Goal: Check status

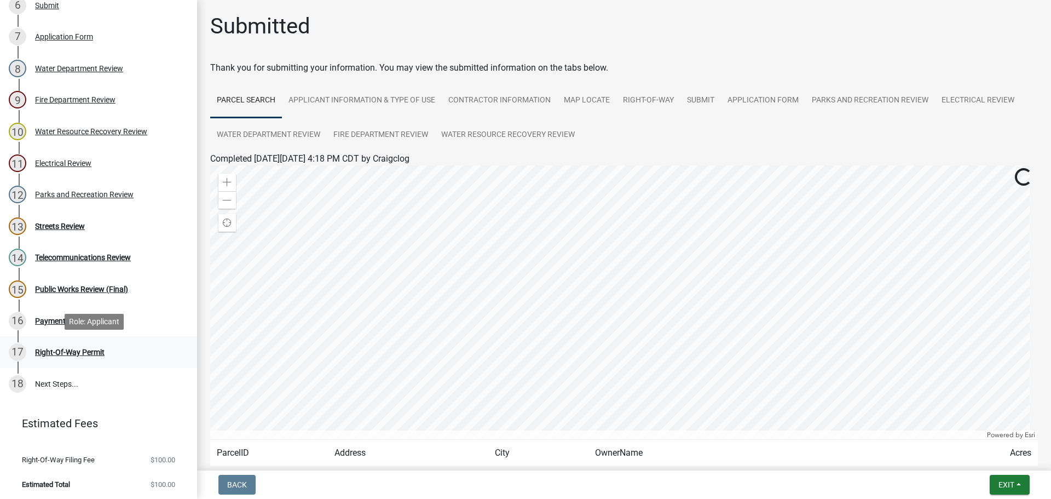
scroll to position [343, 0]
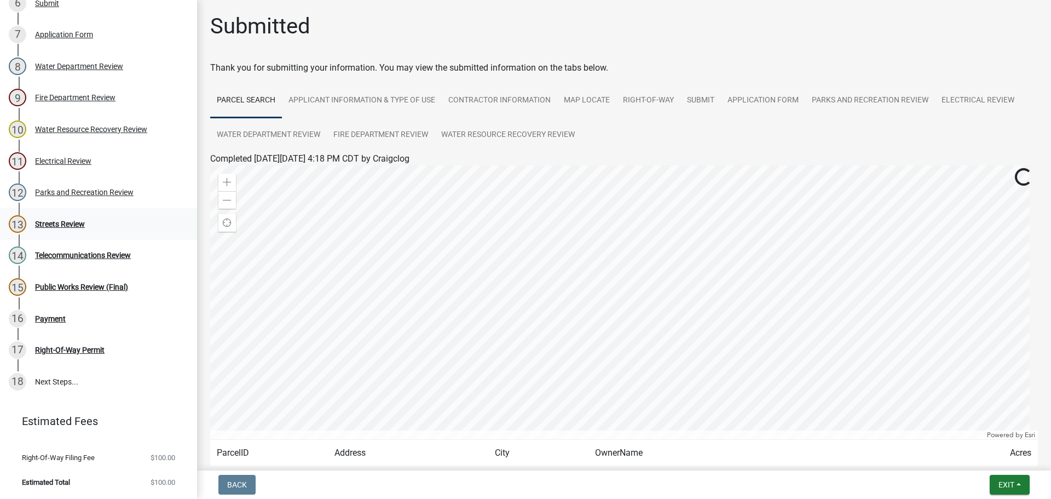
click at [76, 221] on div "Streets Review" at bounding box center [60, 224] width 50 height 8
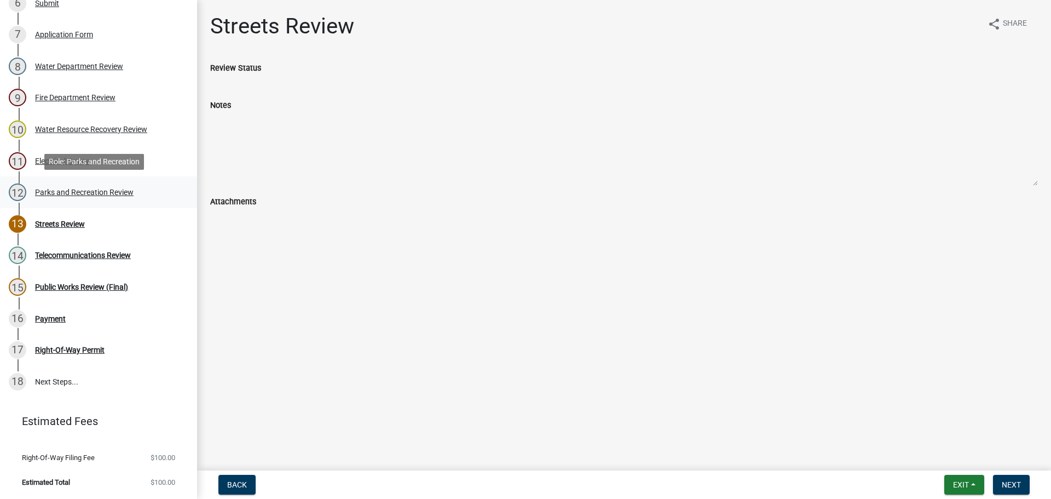
click at [99, 184] on div "12 Parks and Recreation Review" at bounding box center [94, 192] width 171 height 18
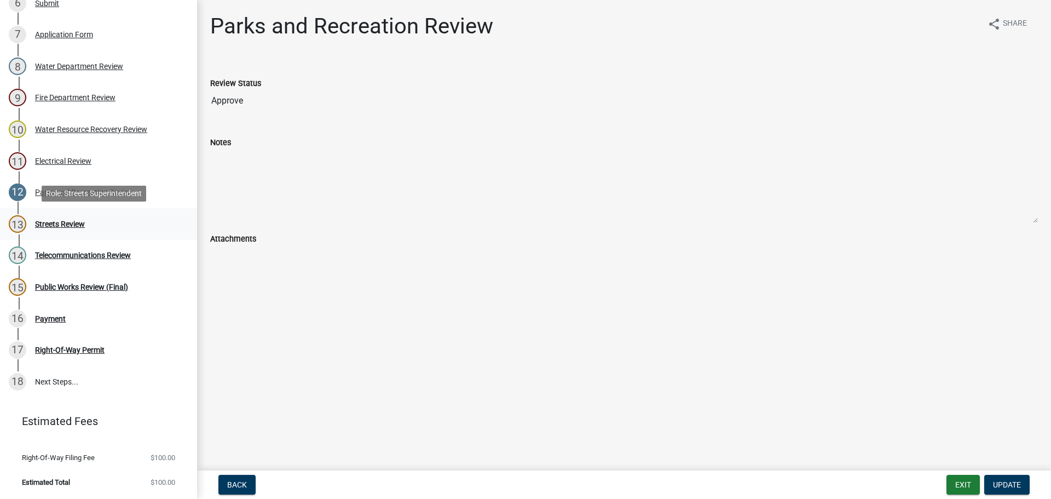
click at [76, 232] on div "13 Streets Review" at bounding box center [94, 224] width 171 height 18
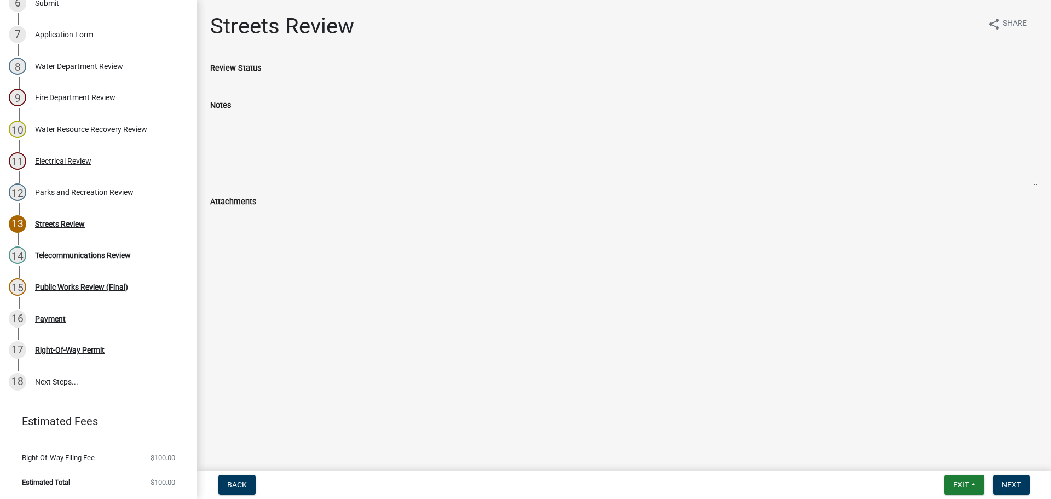
click at [209, 230] on div "Streets Review share Share Review Status Notes Attachments" at bounding box center [624, 124] width 844 height 222
click at [226, 160] on textarea "Notes" at bounding box center [624, 149] width 828 height 74
click at [226, 111] on div "Notes" at bounding box center [624, 105] width 828 height 13
click at [241, 122] on textarea "Notes" at bounding box center [624, 149] width 828 height 74
click at [243, 123] on textarea "Notes" at bounding box center [624, 149] width 828 height 74
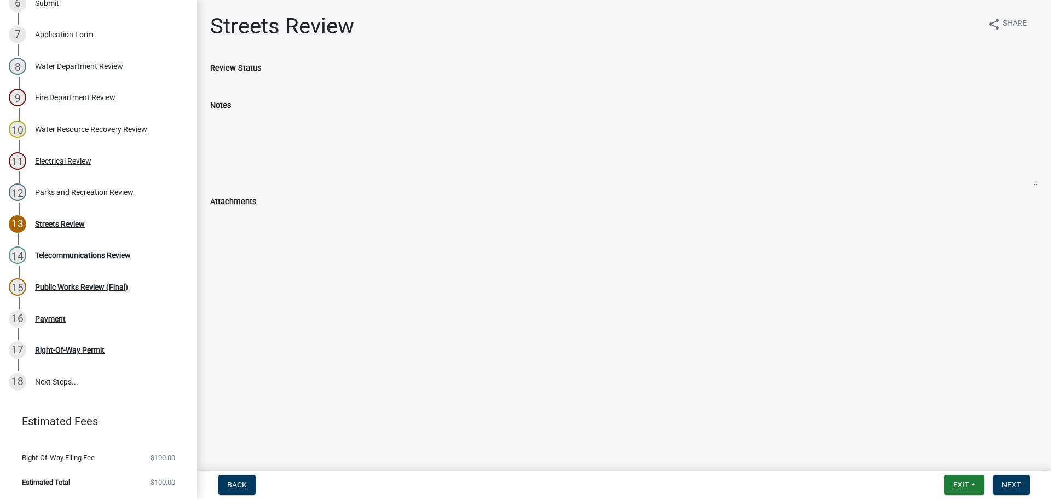
click at [243, 123] on textarea "Notes" at bounding box center [624, 149] width 828 height 74
click at [86, 252] on div "Telecommunications Review" at bounding box center [83, 255] width 96 height 8
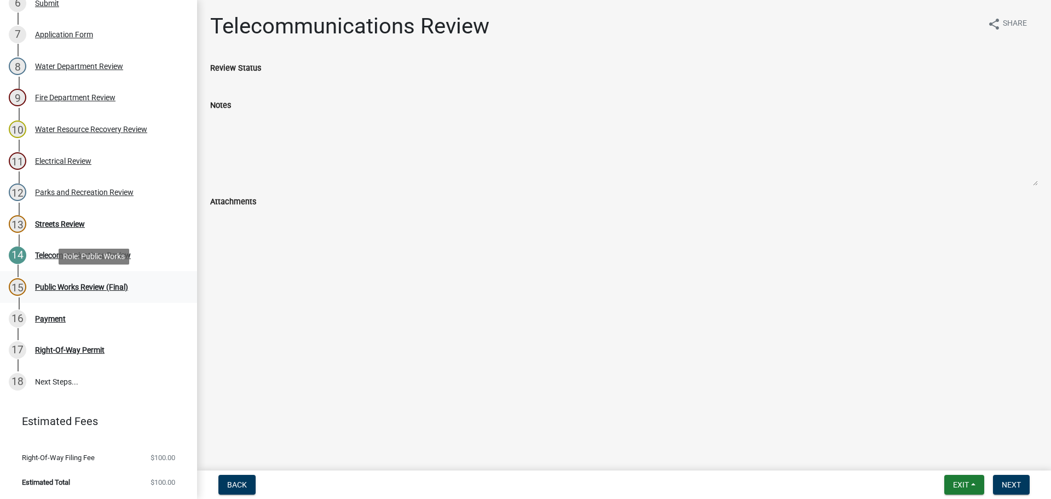
click at [90, 272] on link "15 Public Works Review (Final)" at bounding box center [98, 287] width 197 height 32
click at [36, 326] on div "16 Payment" at bounding box center [94, 319] width 171 height 18
click at [54, 323] on div "16 Payment" at bounding box center [94, 319] width 171 height 18
click at [53, 319] on div "Payment" at bounding box center [50, 319] width 31 height 8
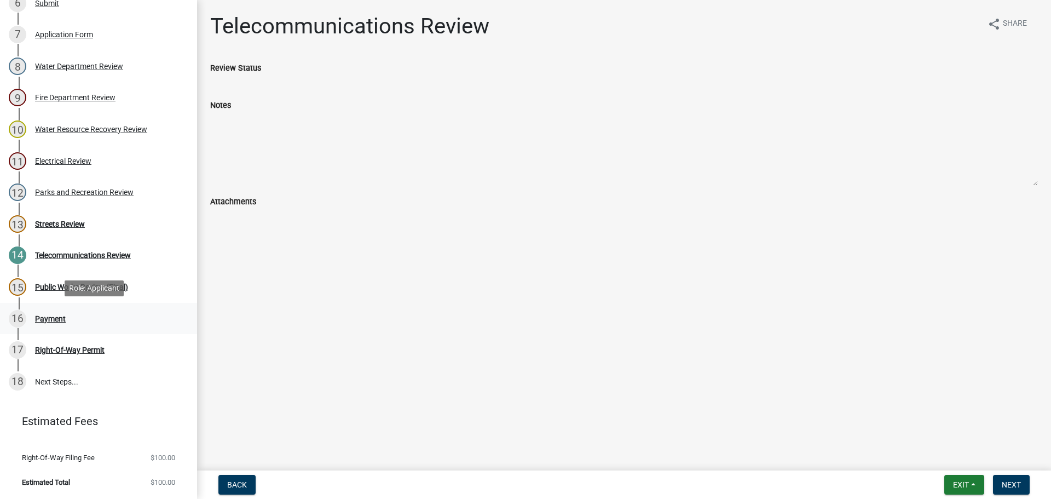
click at [32, 320] on div "16 Payment" at bounding box center [94, 319] width 171 height 18
click at [53, 326] on div "16 Payment" at bounding box center [94, 319] width 171 height 18
click at [129, 466] on li "Right-Of-Way Filing Fee $100.00" at bounding box center [98, 457] width 197 height 25
drag, startPoint x: 988, startPoint y: 486, endPoint x: 1024, endPoint y: 477, distance: 37.1
click at [988, 486] on form "Exit Save Save & Exit Next" at bounding box center [987, 485] width 94 height 20
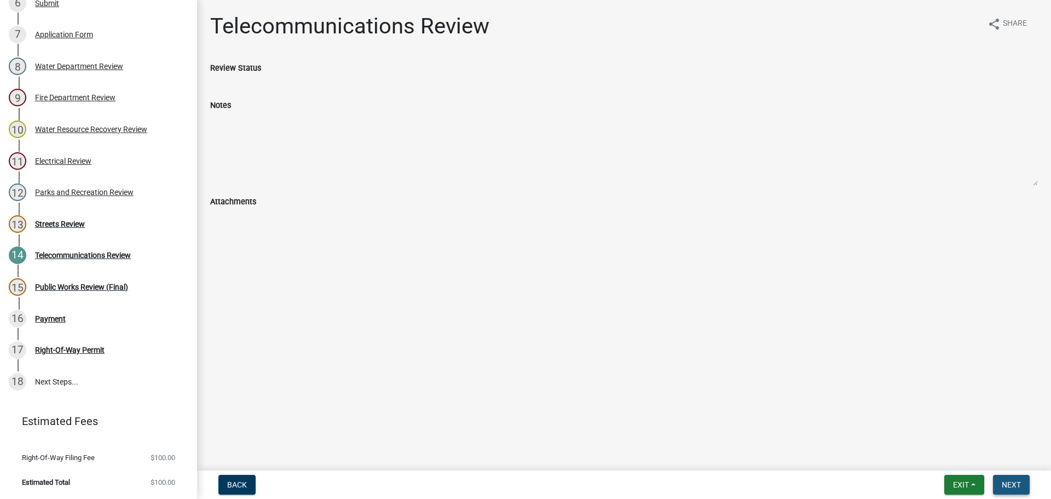
click at [1024, 477] on button "Next" at bounding box center [1011, 485] width 37 height 20
click at [1023, 476] on button "Next" at bounding box center [1011, 485] width 37 height 20
click at [1023, 475] on button "Next" at bounding box center [1011, 485] width 37 height 20
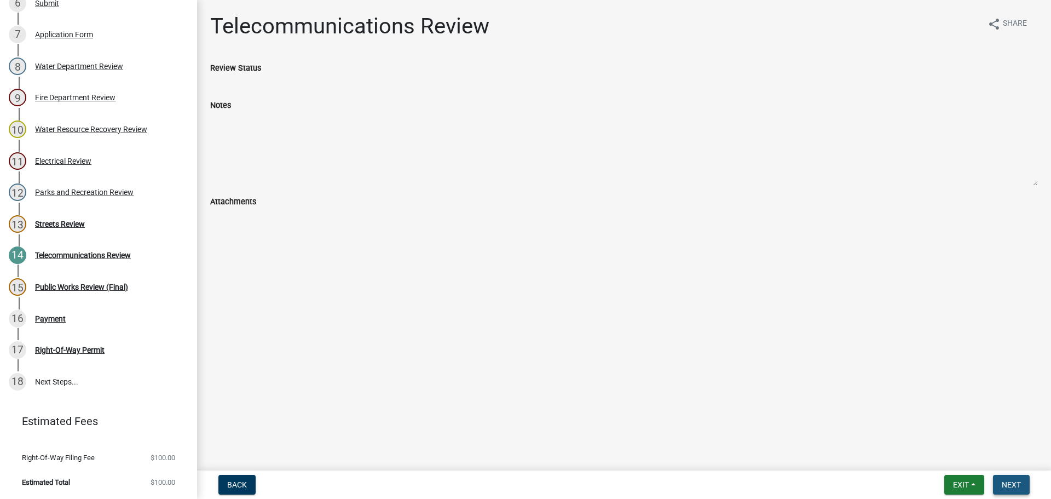
click at [1023, 475] on button "Next" at bounding box center [1011, 485] width 37 height 20
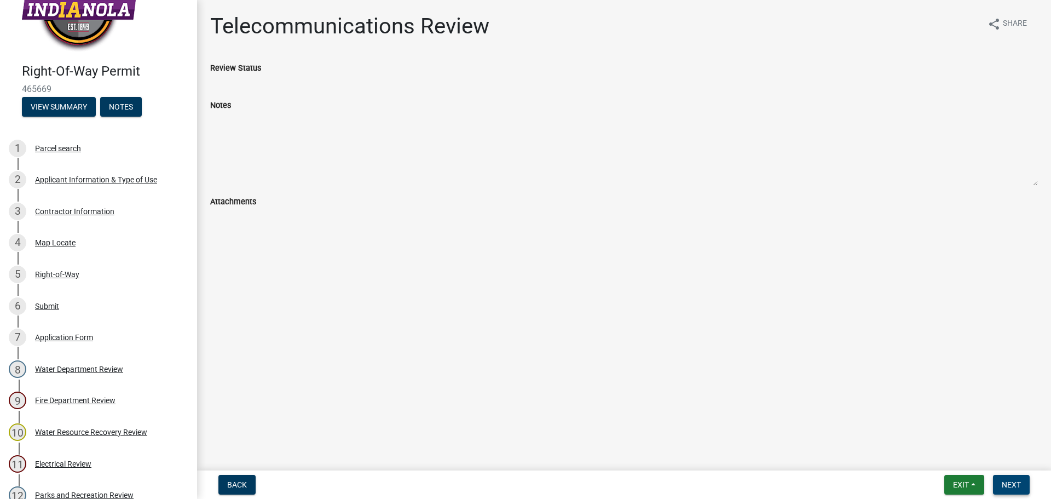
scroll to position [0, 0]
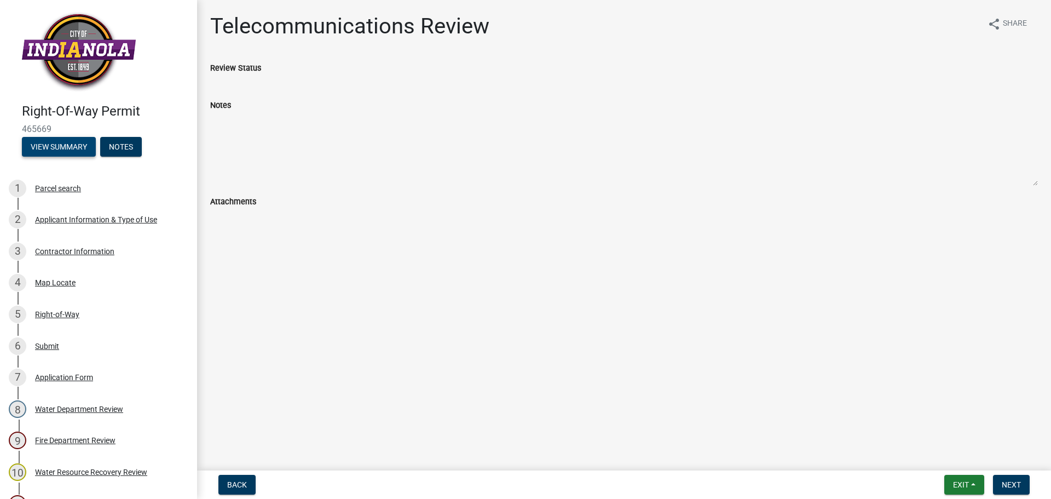
click at [78, 143] on button "View Summary" at bounding box center [59, 147] width 74 height 20
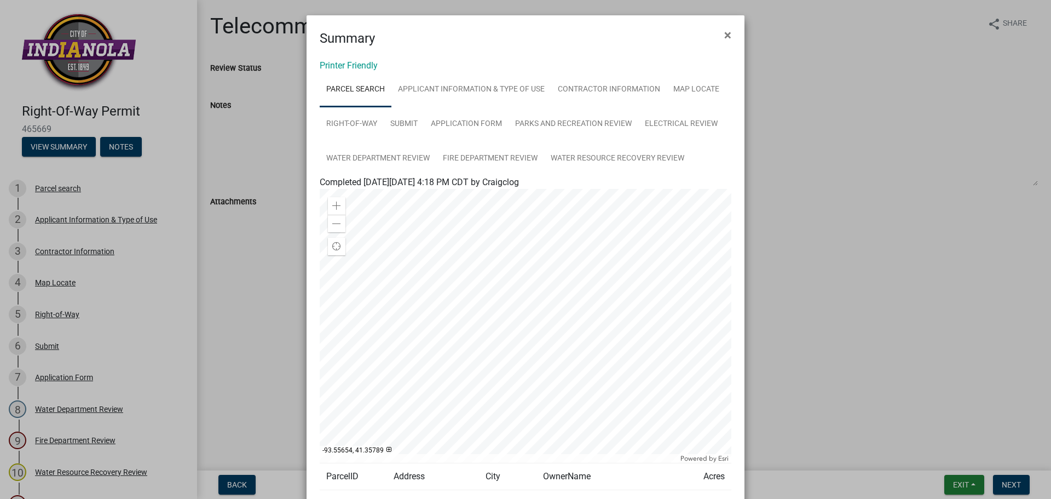
click at [509, 311] on div at bounding box center [526, 326] width 412 height 274
drag, startPoint x: 573, startPoint y: 179, endPoint x: 307, endPoint y: 187, distance: 266.1
click at [307, 187] on div "Printer Friendly Parcel search Applicant Information & Type of Use Contractor I…" at bounding box center [526, 306] width 438 height 516
click at [321, 178] on span "Completed [DATE][DATE] 4:18 PM CDT by Craigclog" at bounding box center [419, 182] width 199 height 10
click at [657, 172] on link "Water Resource Recovery Review" at bounding box center [617, 158] width 147 height 35
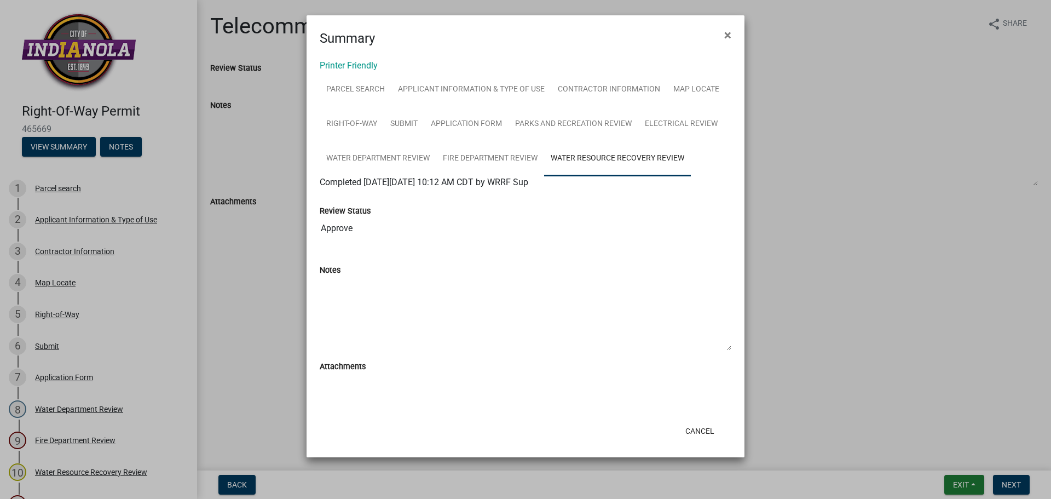
click at [528, 182] on span "Completed [DATE][DATE] 10:12 AM CDT by WRRF Sup" at bounding box center [424, 182] width 209 height 10
click at [528, 183] on span "Completed [DATE][DATE] 10:12 AM CDT by WRRF Sup" at bounding box center [424, 182] width 209 height 10
click at [360, 170] on link "Water Department Review" at bounding box center [378, 158] width 117 height 35
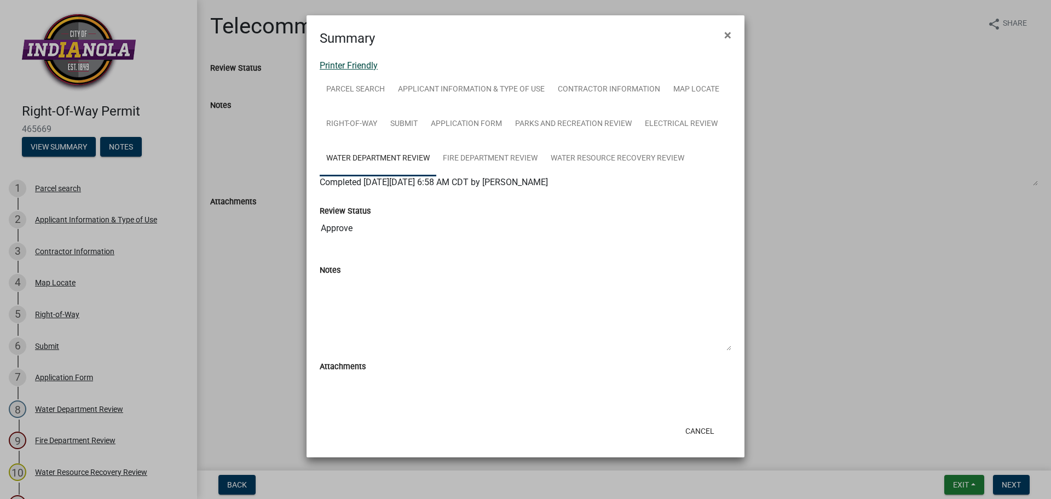
click at [354, 70] on link "Printer Friendly" at bounding box center [349, 65] width 58 height 10
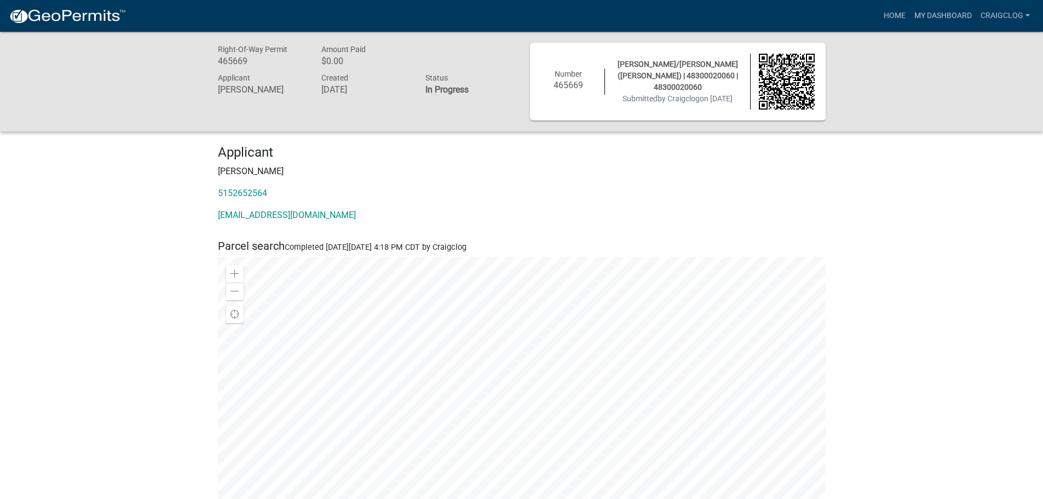
drag, startPoint x: 477, startPoint y: 91, endPoint x: 421, endPoint y: 86, distance: 56.1
click at [421, 86] on div "Status In Progress" at bounding box center [469, 85] width 104 height 28
click at [454, 100] on div "Right-Of-Way Permit 465669 Amount Paid $0.00 Applicant [PERSON_NAME] Created [D…" at bounding box center [366, 82] width 312 height 78
drag, startPoint x: 452, startPoint y: 83, endPoint x: 425, endPoint y: 85, distance: 27.5
click at [425, 85] on div "Status In Progress" at bounding box center [469, 85] width 104 height 28
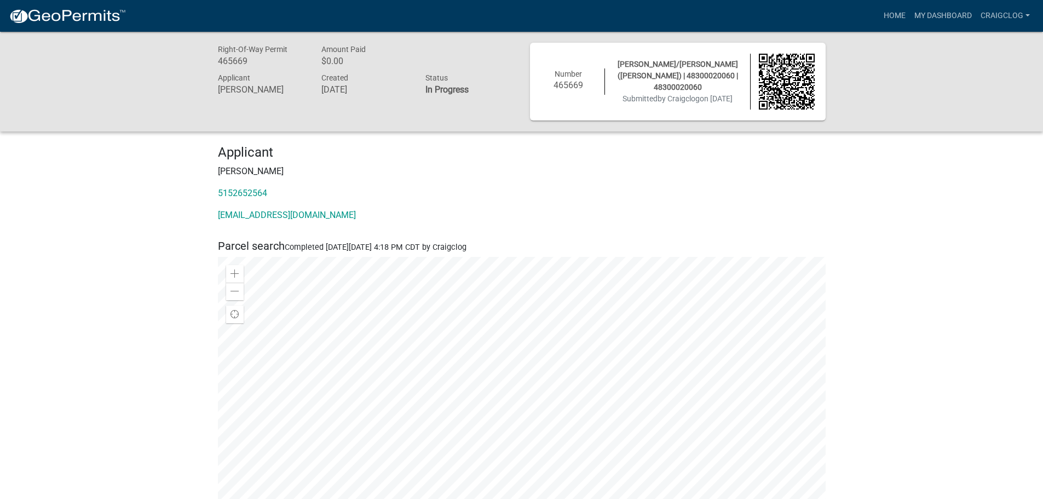
click at [472, 91] on h6 "In Progress" at bounding box center [469, 89] width 88 height 10
click at [482, 84] on h6 "In Progress" at bounding box center [469, 89] width 88 height 10
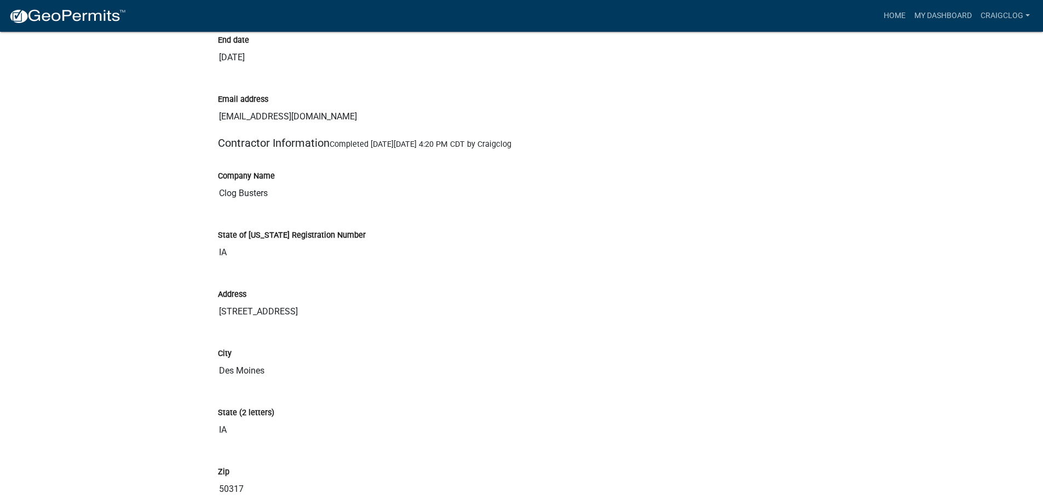
scroll to position [1040, 0]
drag, startPoint x: 333, startPoint y: 142, endPoint x: 588, endPoint y: 149, distance: 254.6
click at [589, 154] on div "Company Name Clog Busters" at bounding box center [522, 178] width 608 height 50
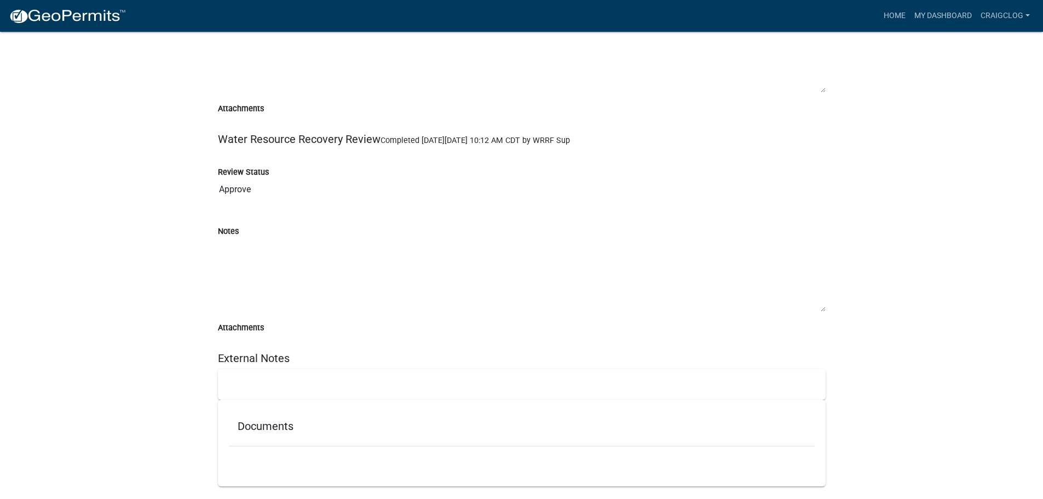
scroll to position [3414, 0]
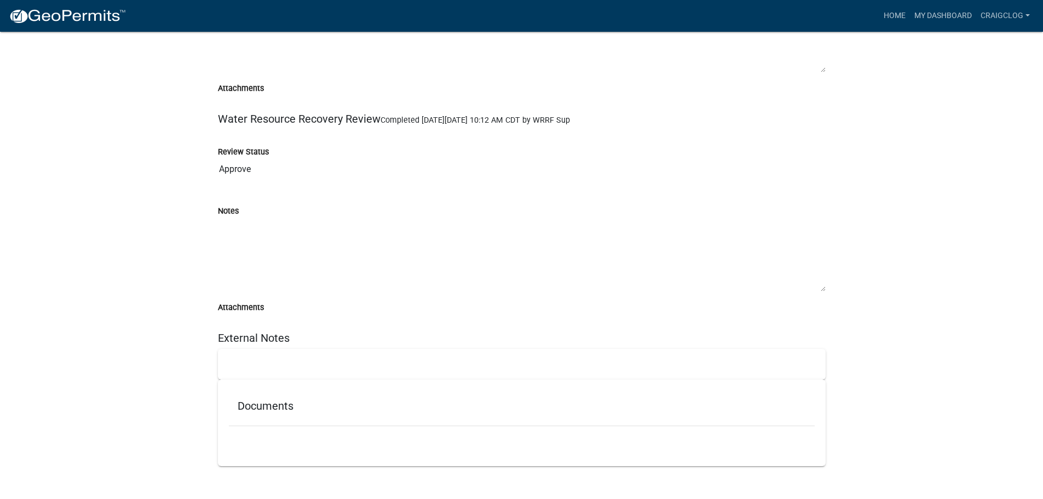
click at [250, 401] on h5 "Documents" at bounding box center [522, 405] width 568 height 13
click at [250, 359] on div at bounding box center [522, 364] width 608 height 31
drag, startPoint x: 236, startPoint y: 349, endPoint x: 239, endPoint y: 329, distance: 20.4
click at [236, 349] on div at bounding box center [522, 364] width 608 height 31
click at [242, 301] on div "Attachments" at bounding box center [522, 307] width 608 height 13
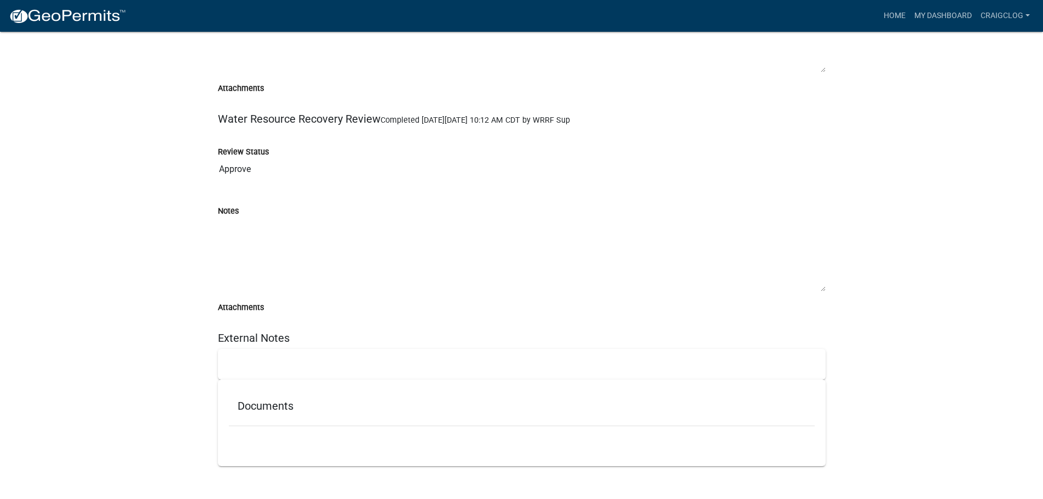
drag, startPoint x: 239, startPoint y: 278, endPoint x: 239, endPoint y: 264, distance: 14.2
click at [239, 277] on textarea "Notes" at bounding box center [522, 254] width 608 height 74
click at [236, 203] on div "Notes" at bounding box center [522, 240] width 608 height 103
click at [236, 227] on textarea "Notes" at bounding box center [522, 254] width 608 height 74
click at [236, 234] on textarea "Notes" at bounding box center [522, 254] width 608 height 74
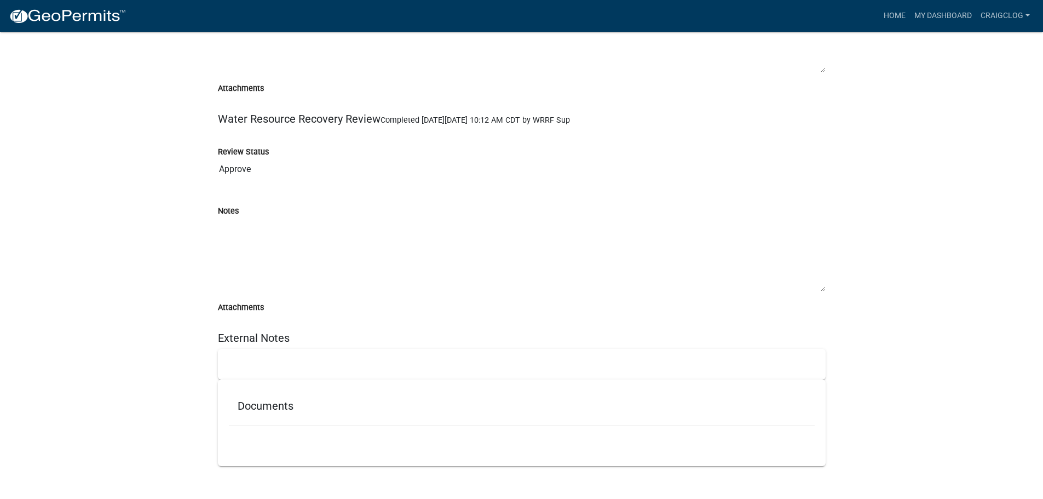
click at [236, 234] on textarea "Notes" at bounding box center [522, 254] width 608 height 74
click at [258, 199] on div "Notes" at bounding box center [522, 240] width 608 height 103
drag, startPoint x: 636, startPoint y: 118, endPoint x: 200, endPoint y: 119, distance: 435.7
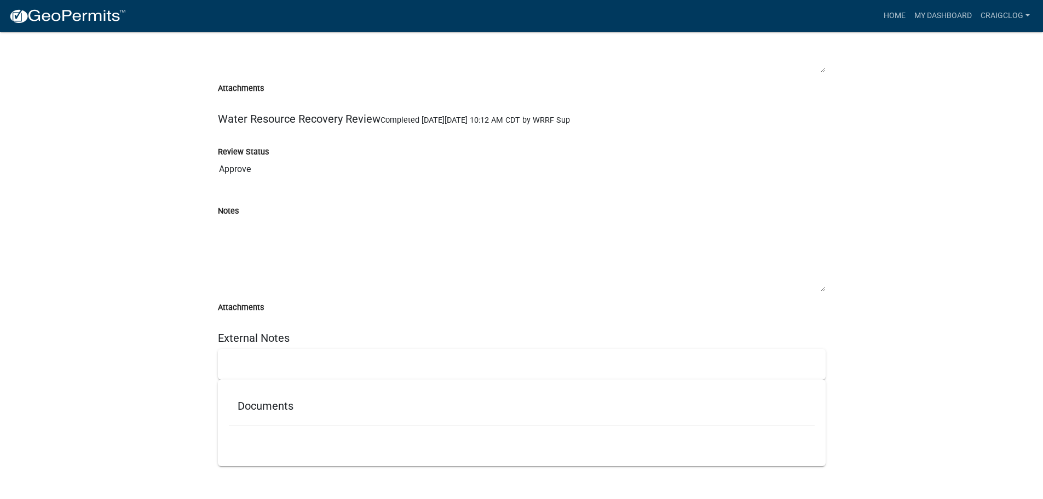
click at [230, 136] on div "Review Status Approve" at bounding box center [522, 155] width 608 height 50
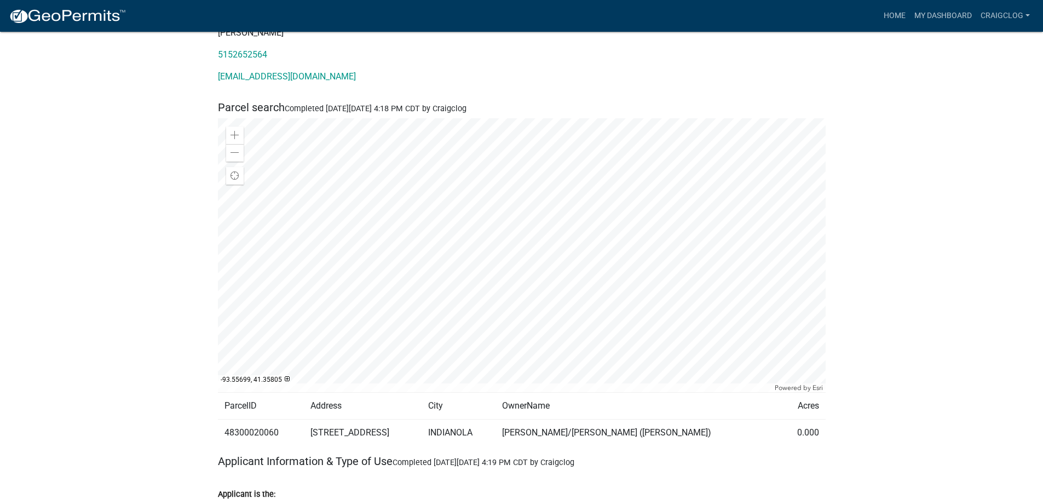
scroll to position [0, 0]
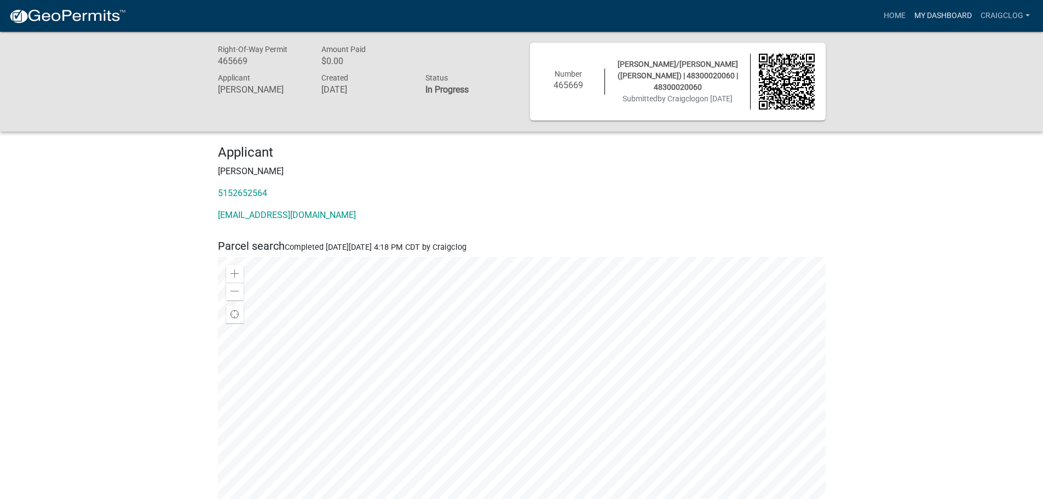
click at [974, 14] on link "My Dashboard" at bounding box center [943, 15] width 66 height 21
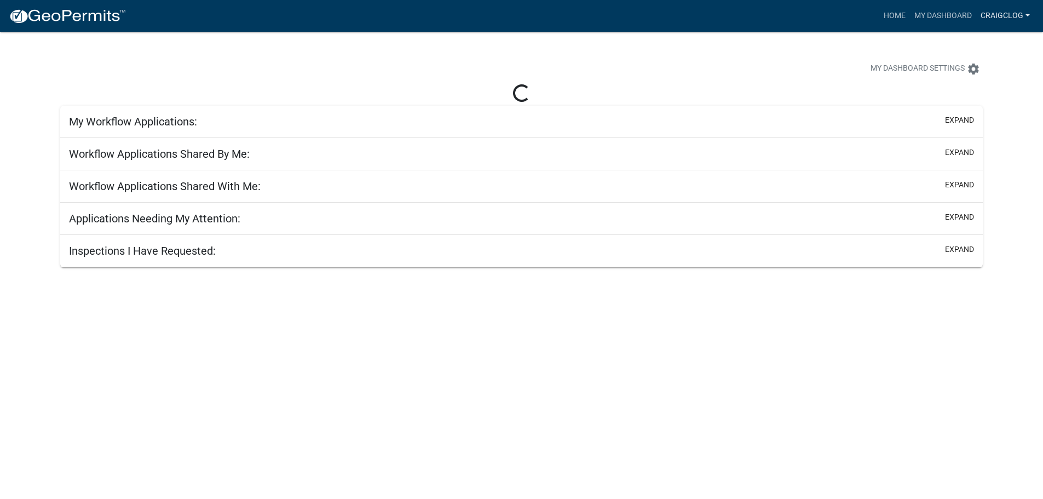
drag, startPoint x: 974, startPoint y: 14, endPoint x: 983, endPoint y: 16, distance: 9.0
click at [983, 16] on link "Craigclog" at bounding box center [1005, 15] width 58 height 21
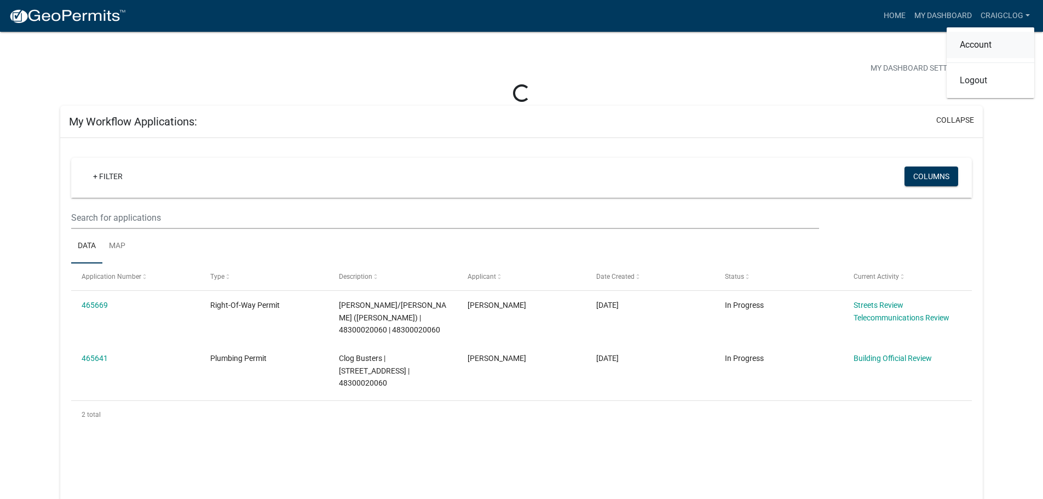
click at [990, 38] on link "Account" at bounding box center [990, 45] width 88 height 26
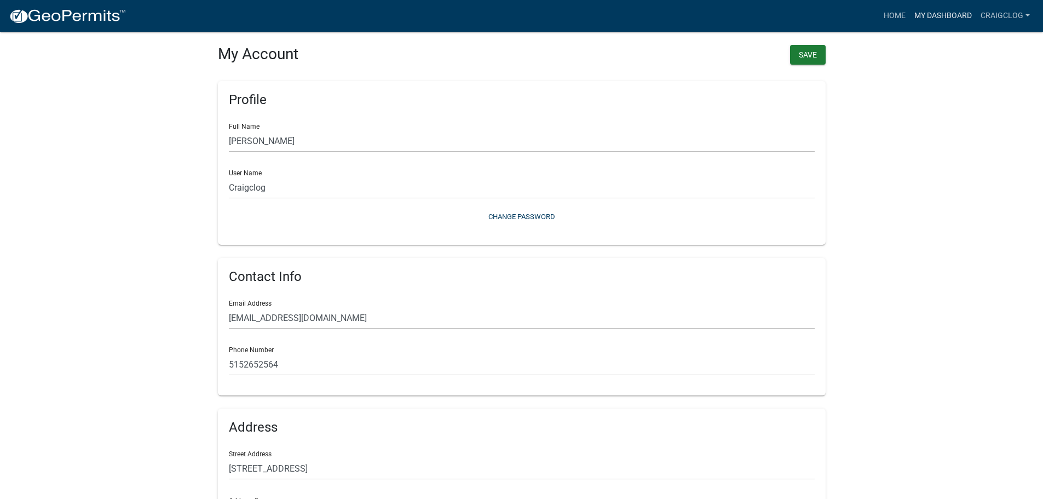
click at [946, 15] on link "My Dashboard" at bounding box center [943, 15] width 66 height 21
